Goal: Transaction & Acquisition: Purchase product/service

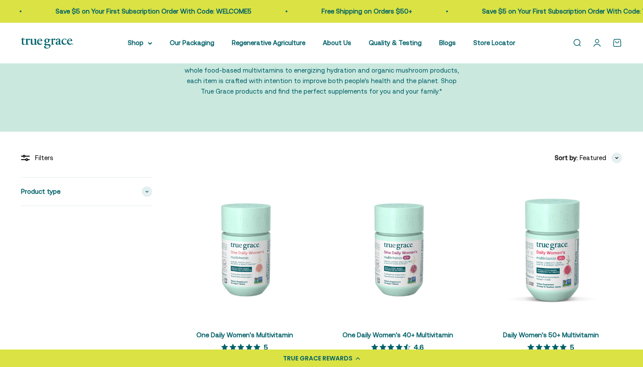
scroll to position [85, 0]
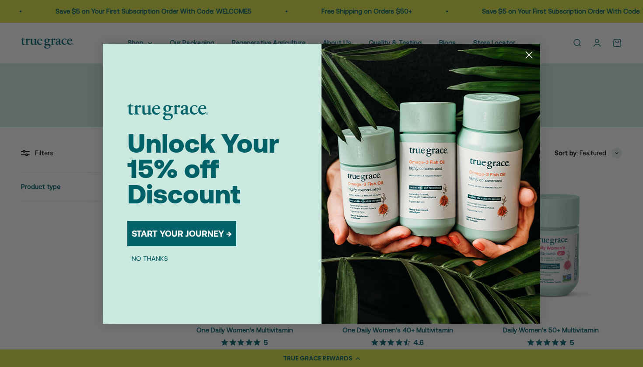
click at [164, 259] on button "NO THANKS" at bounding box center [149, 258] width 45 height 11
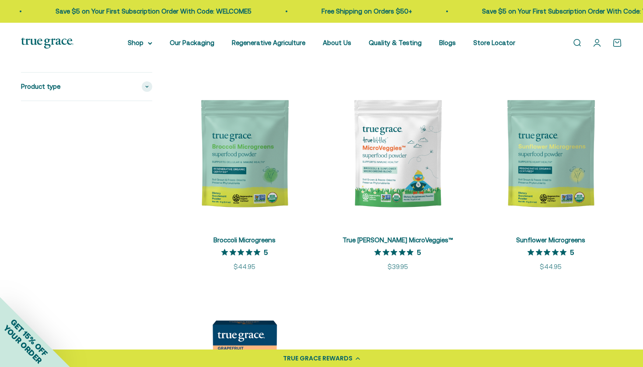
scroll to position [1438, 0]
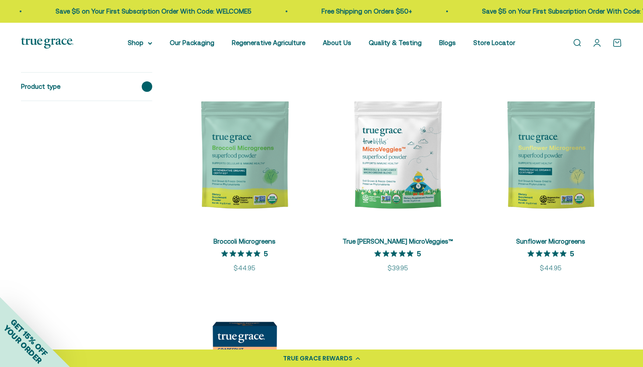
click at [148, 90] on span at bounding box center [147, 86] width 11 height 11
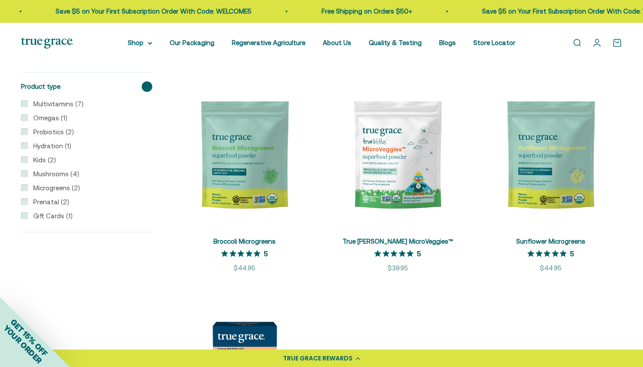
click at [57, 146] on label "Hydration (1)" at bounding box center [49, 146] width 43 height 11
click at [28, 146] on input "Hydration (1)" at bounding box center [24, 145] width 7 height 7
checkbox input "true"
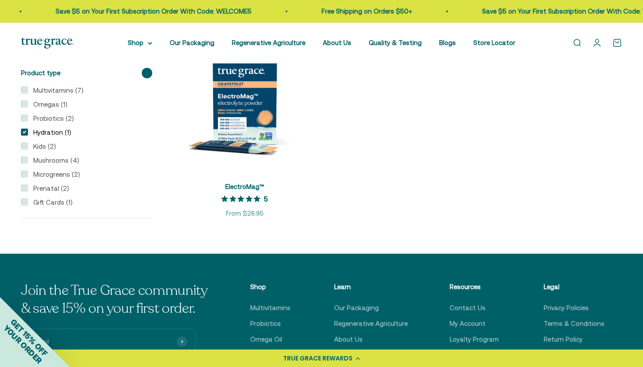
scroll to position [186, 0]
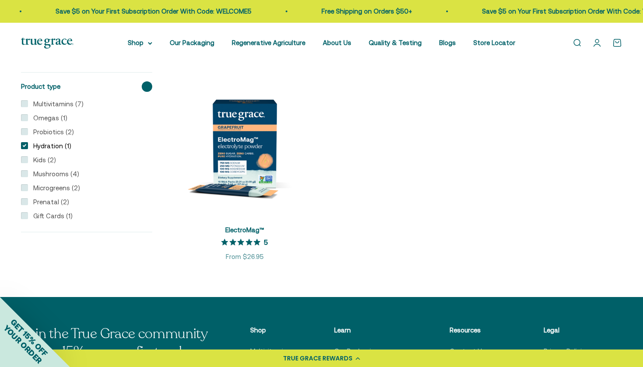
click at [235, 129] on img at bounding box center [244, 143] width 143 height 143
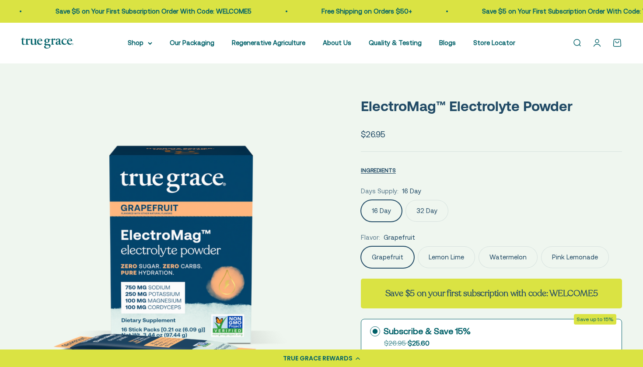
select select "3"
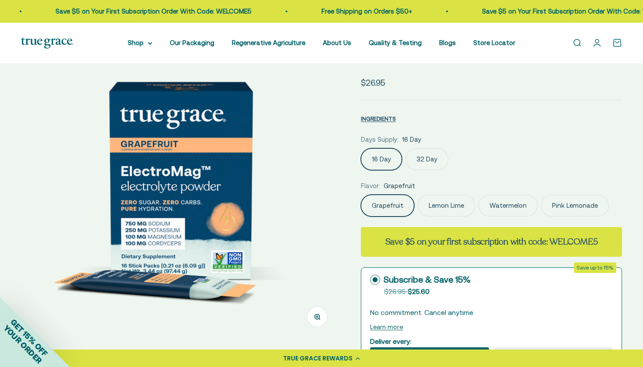
scroll to position [66, 0]
